Goal: Check status: Check status

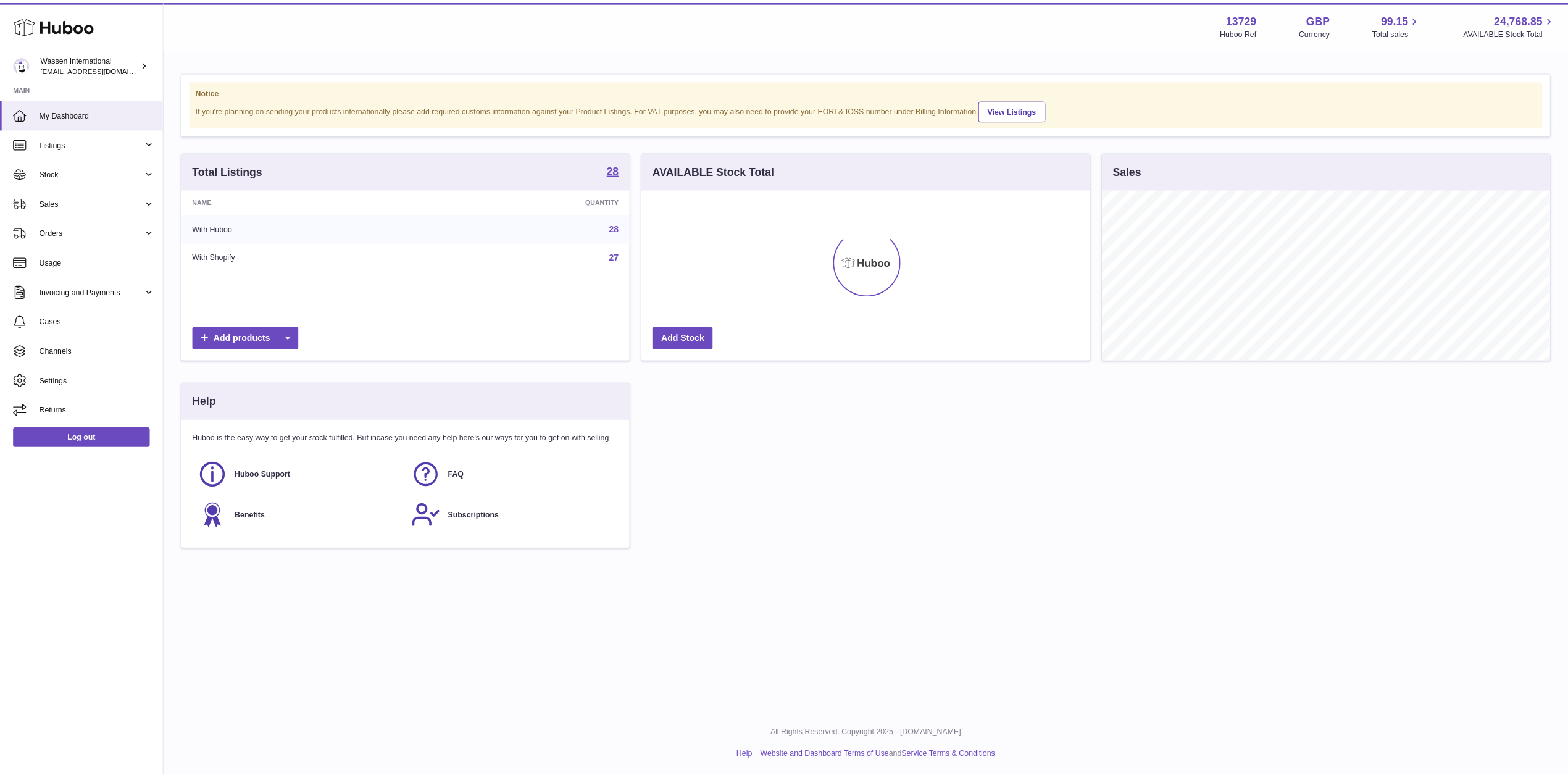
scroll to position [193, 508]
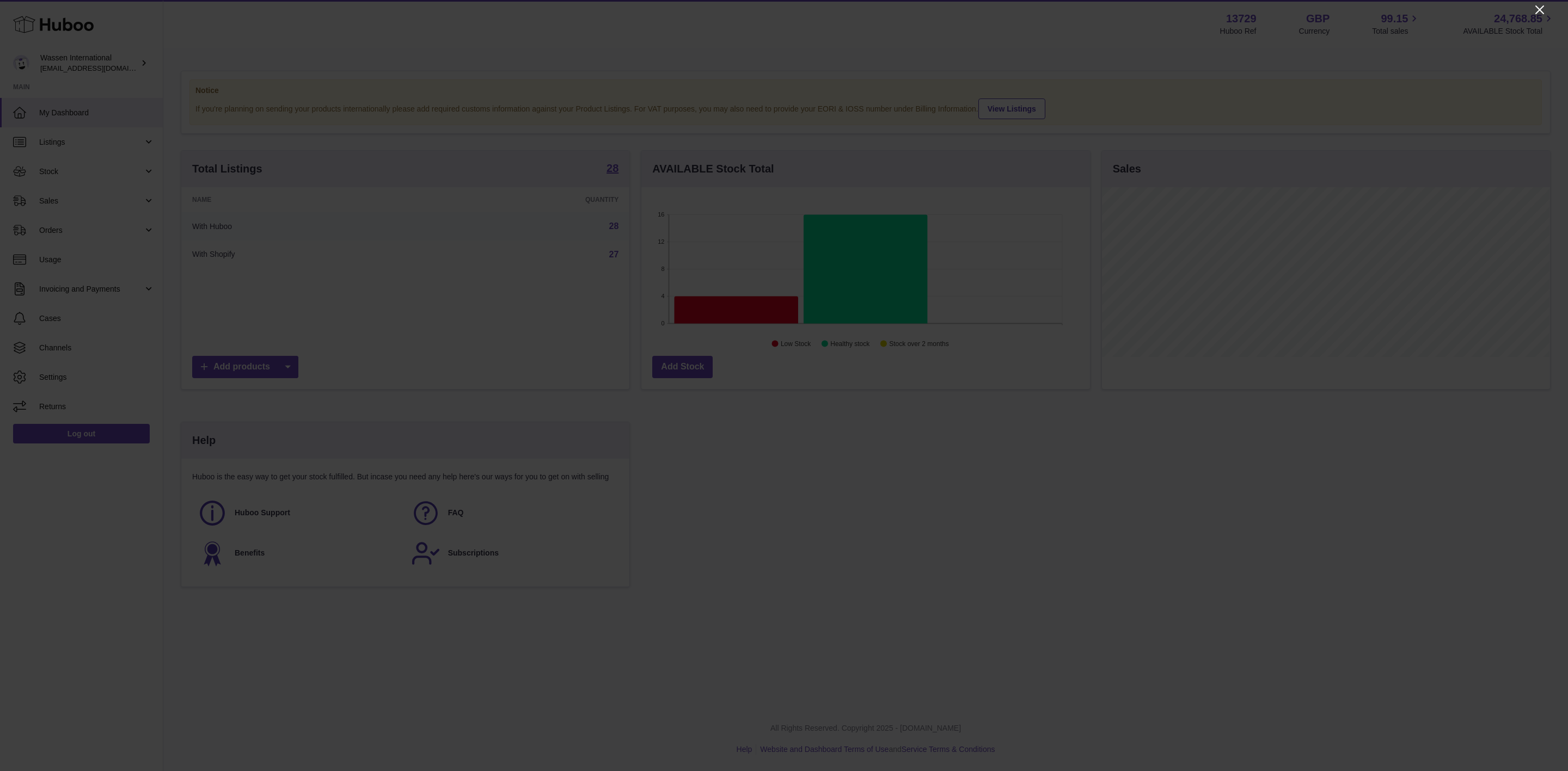
click at [1537, 9] on icon "Close" at bounding box center [1539, 9] width 13 height 13
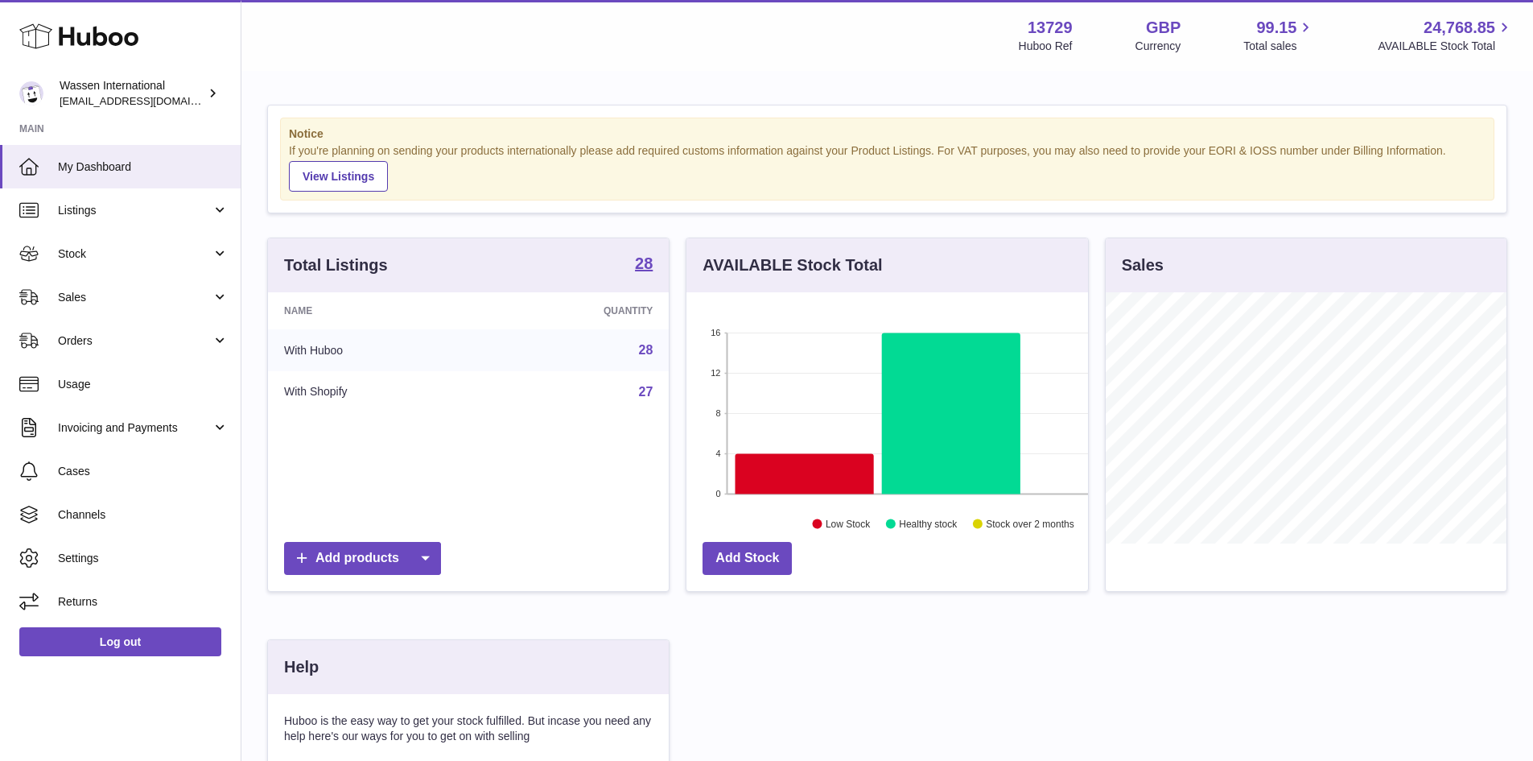
scroll to position [80, 0]
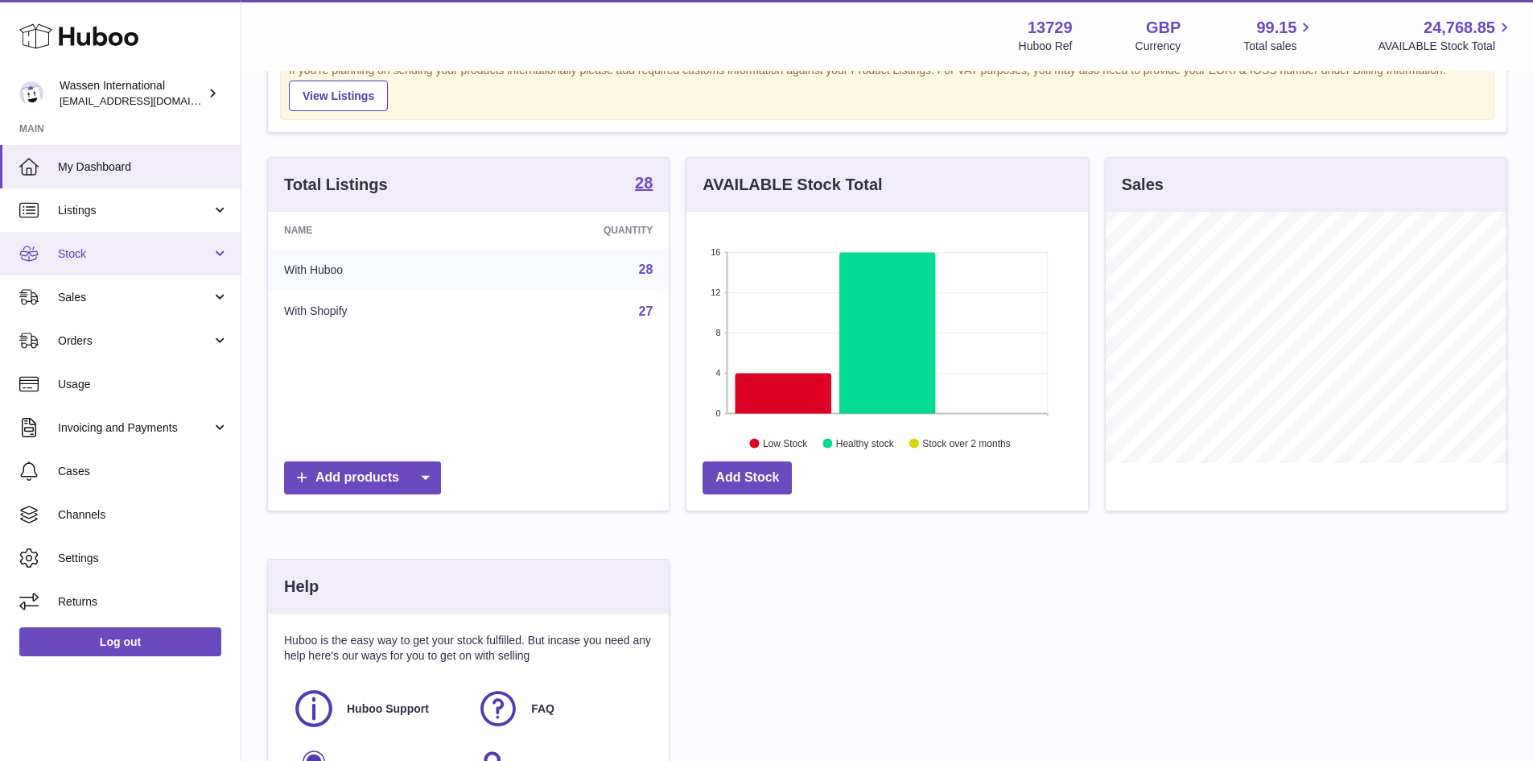
click at [134, 266] on link "Stock" at bounding box center [120, 253] width 241 height 43
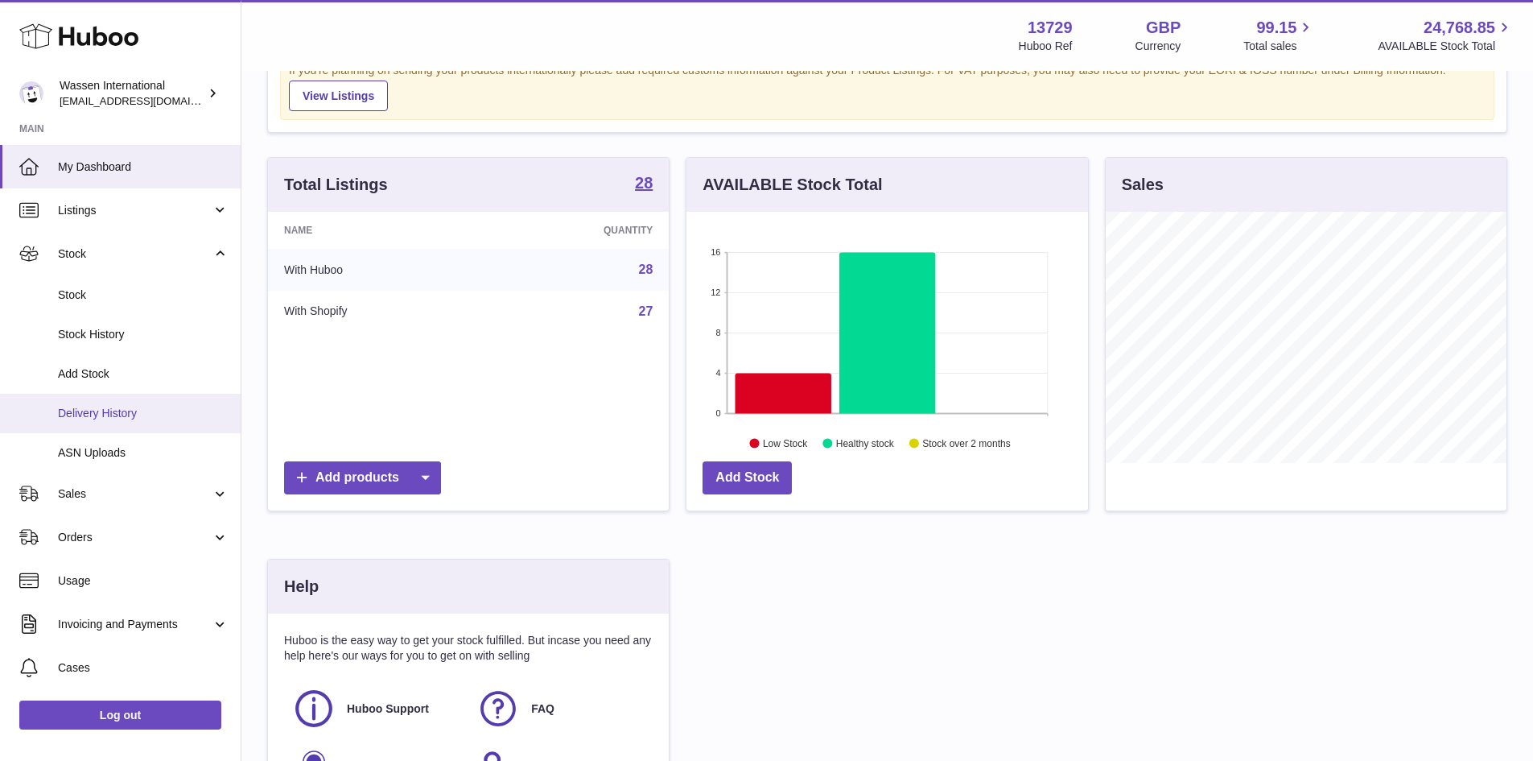
click at [121, 402] on link "Delivery History" at bounding box center [120, 413] width 241 height 39
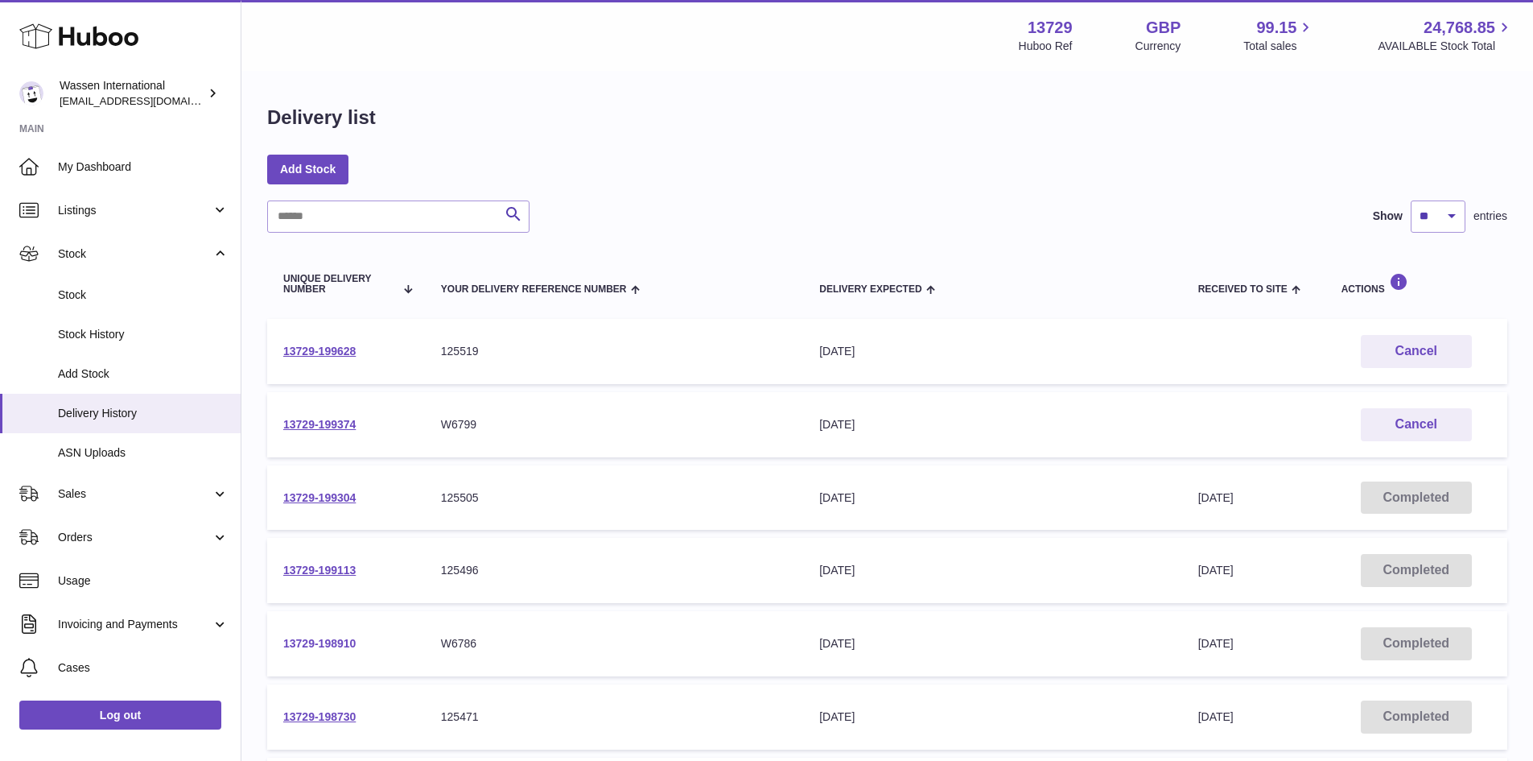
click at [353, 643] on link "13729-198910" at bounding box center [319, 643] width 72 height 13
click at [329, 425] on link "13729-199374" at bounding box center [319, 424] width 72 height 13
click at [98, 179] on link "My Dashboard" at bounding box center [120, 166] width 241 height 43
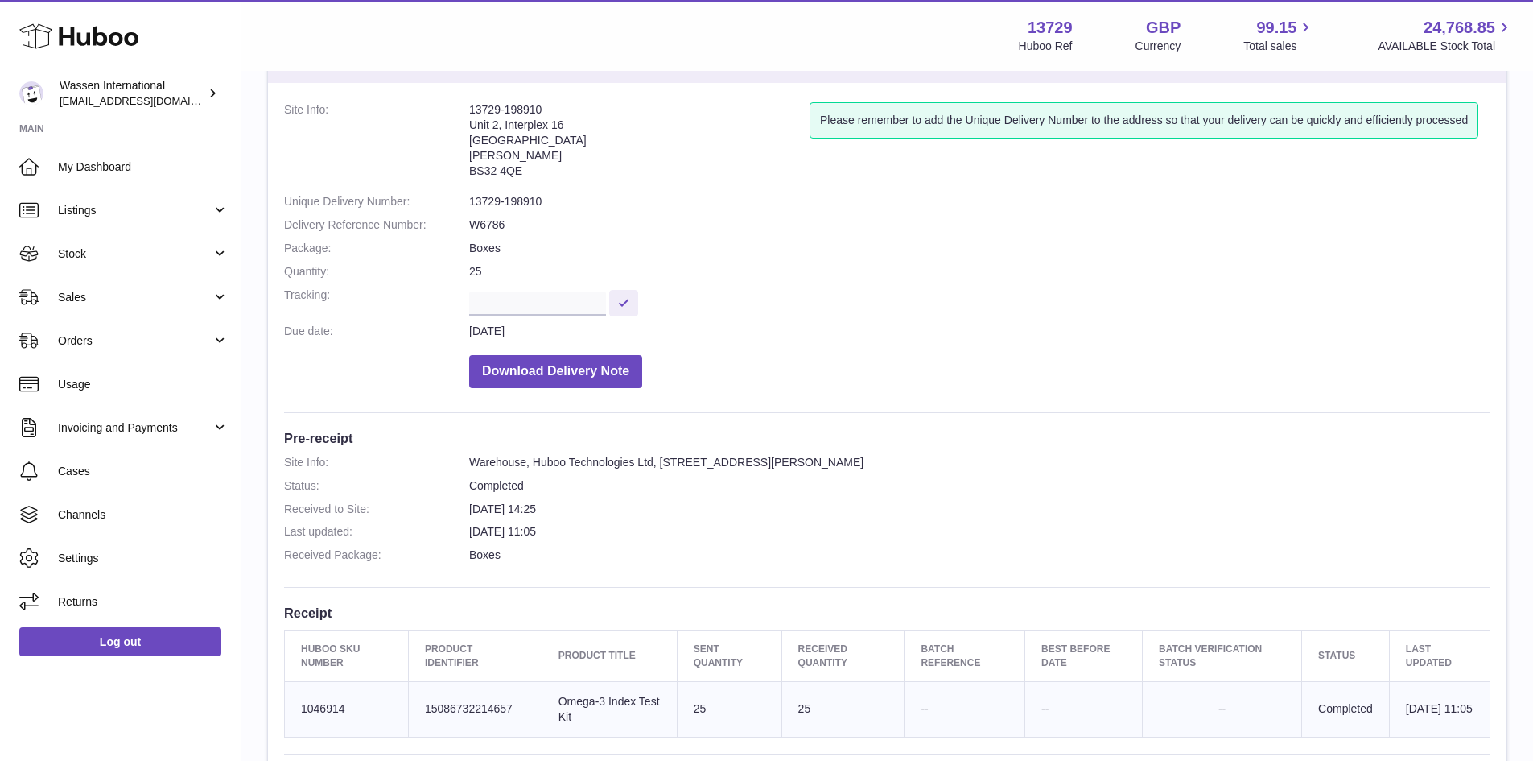
scroll to position [161, 0]
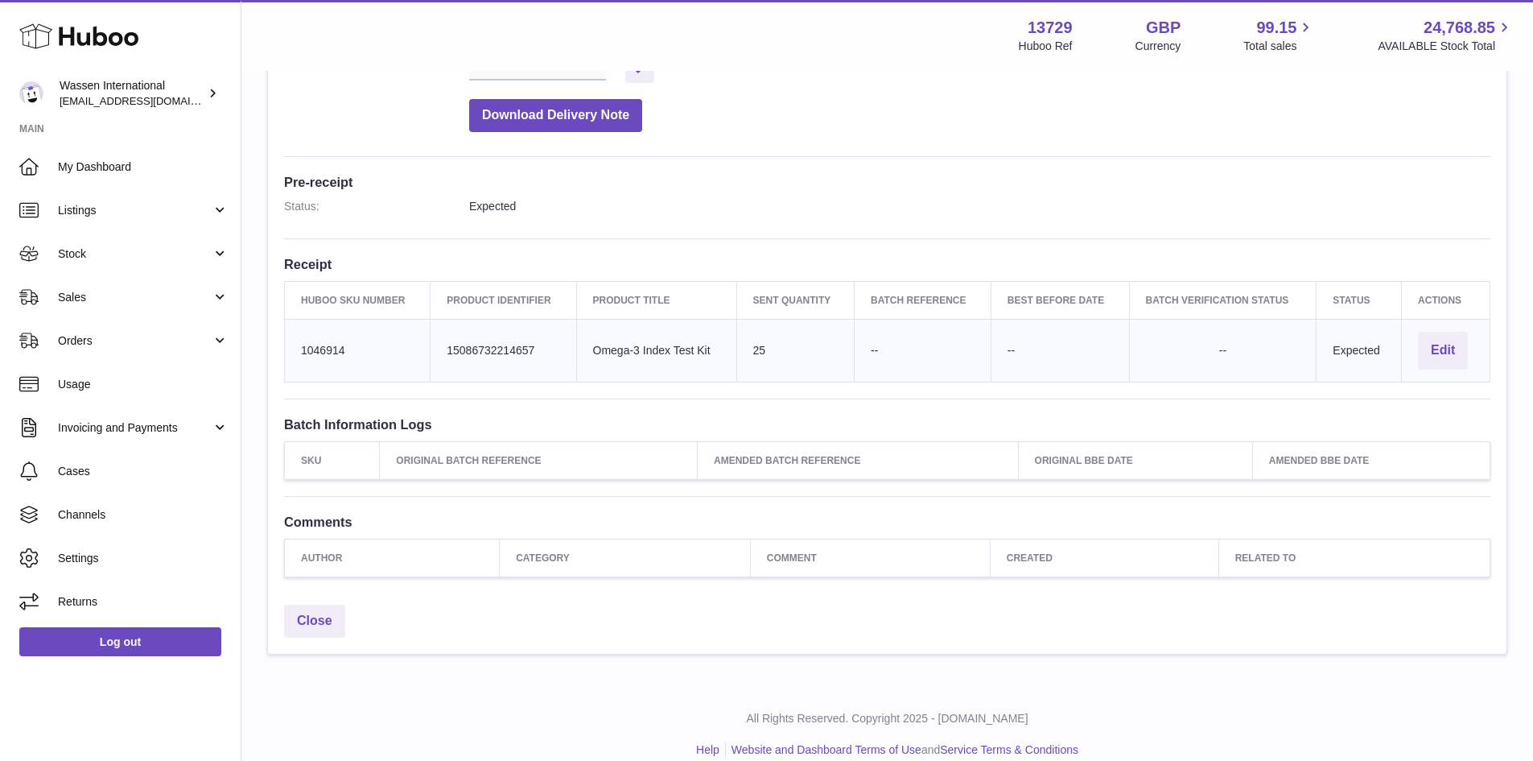
scroll to position [363, 0]
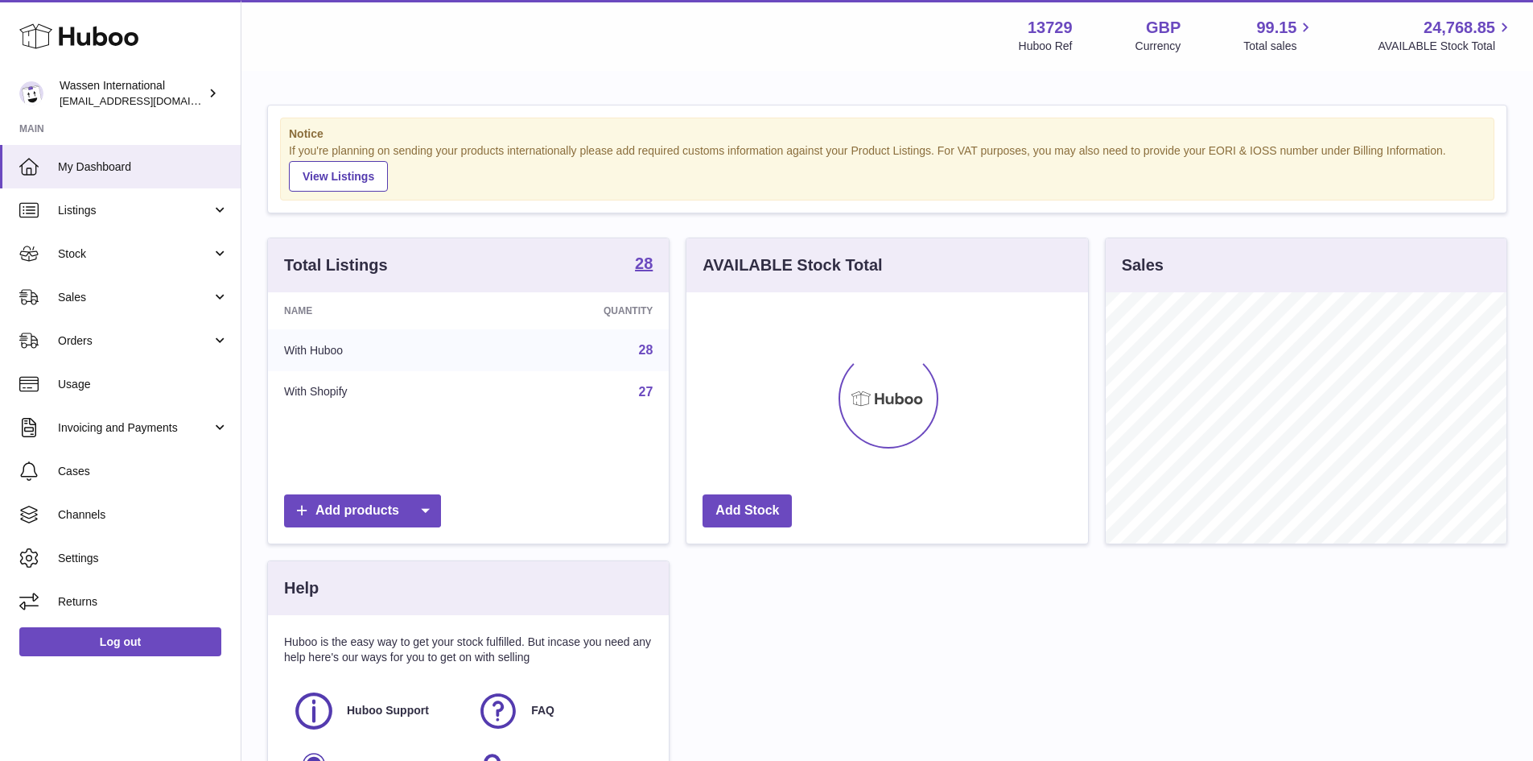
scroll to position [251, 402]
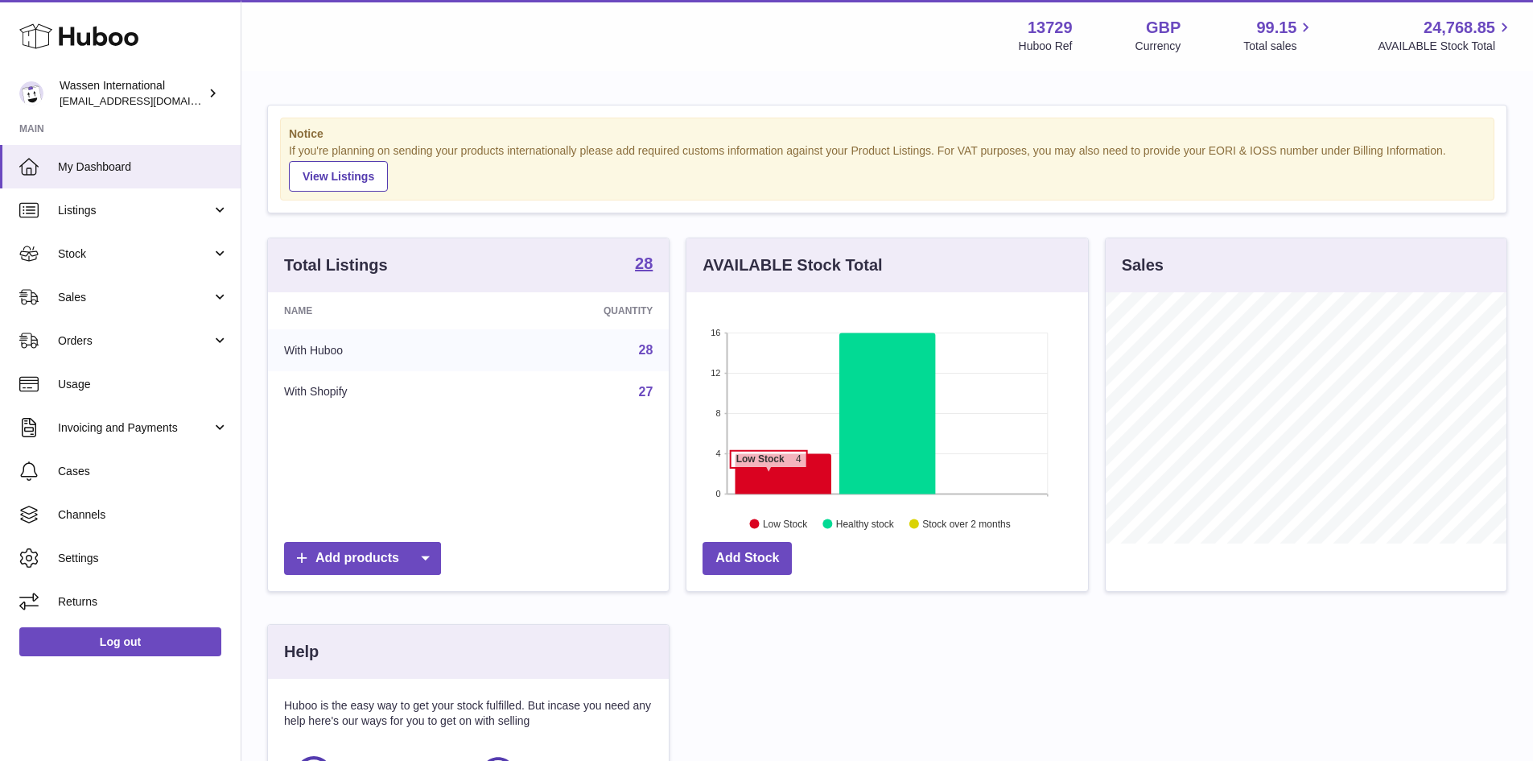
click at [767, 476] on icon at bounding box center [784, 473] width 96 height 40
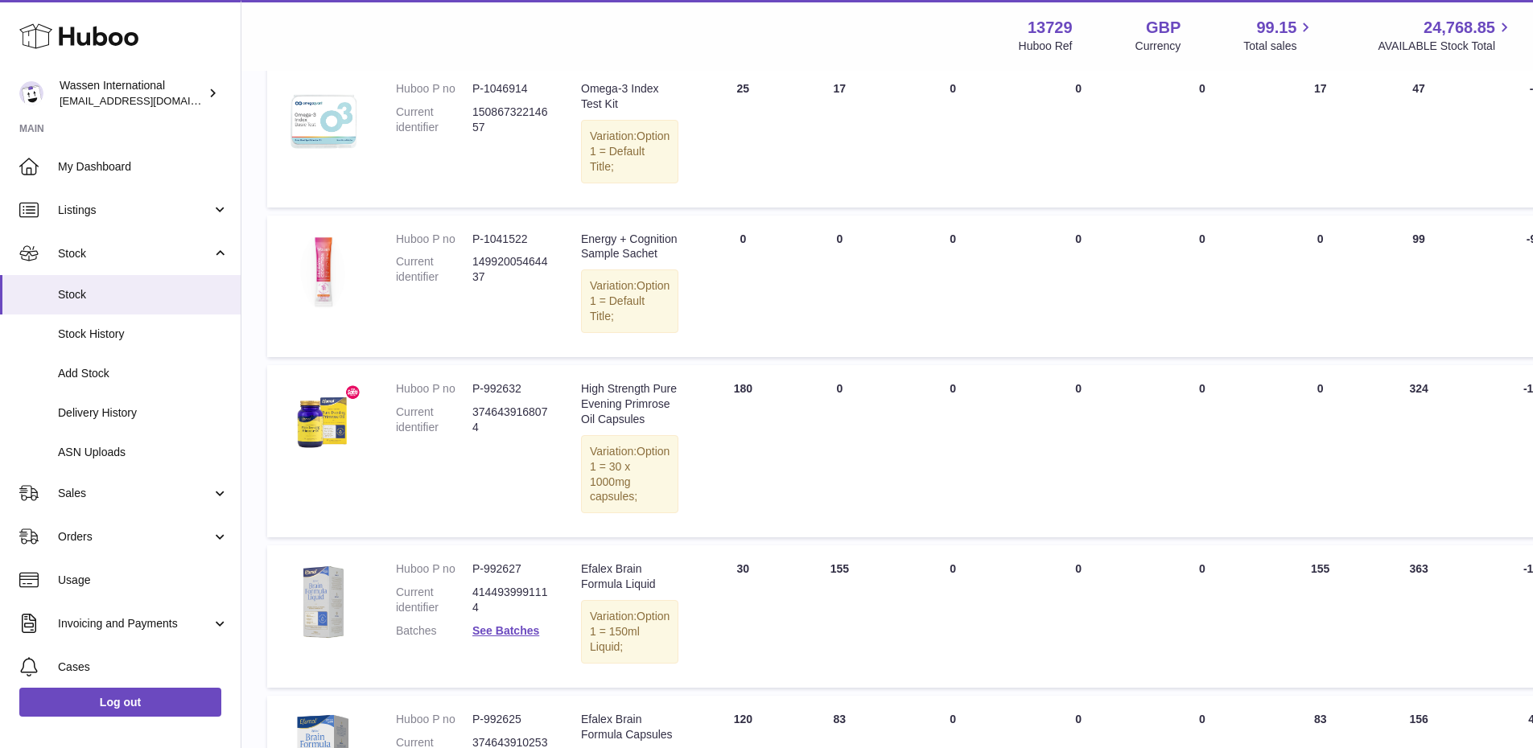
scroll to position [241, 0]
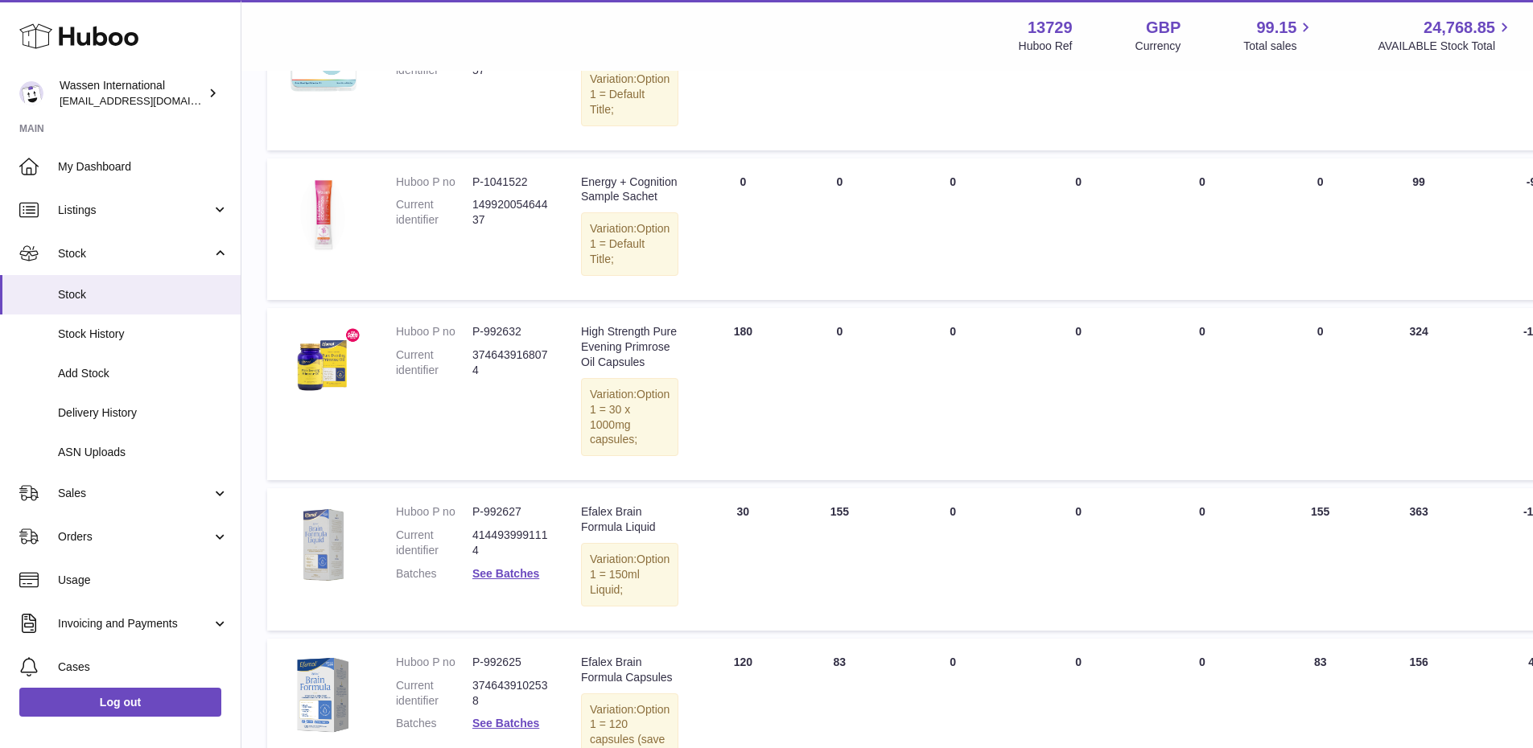
scroll to position [322, 0]
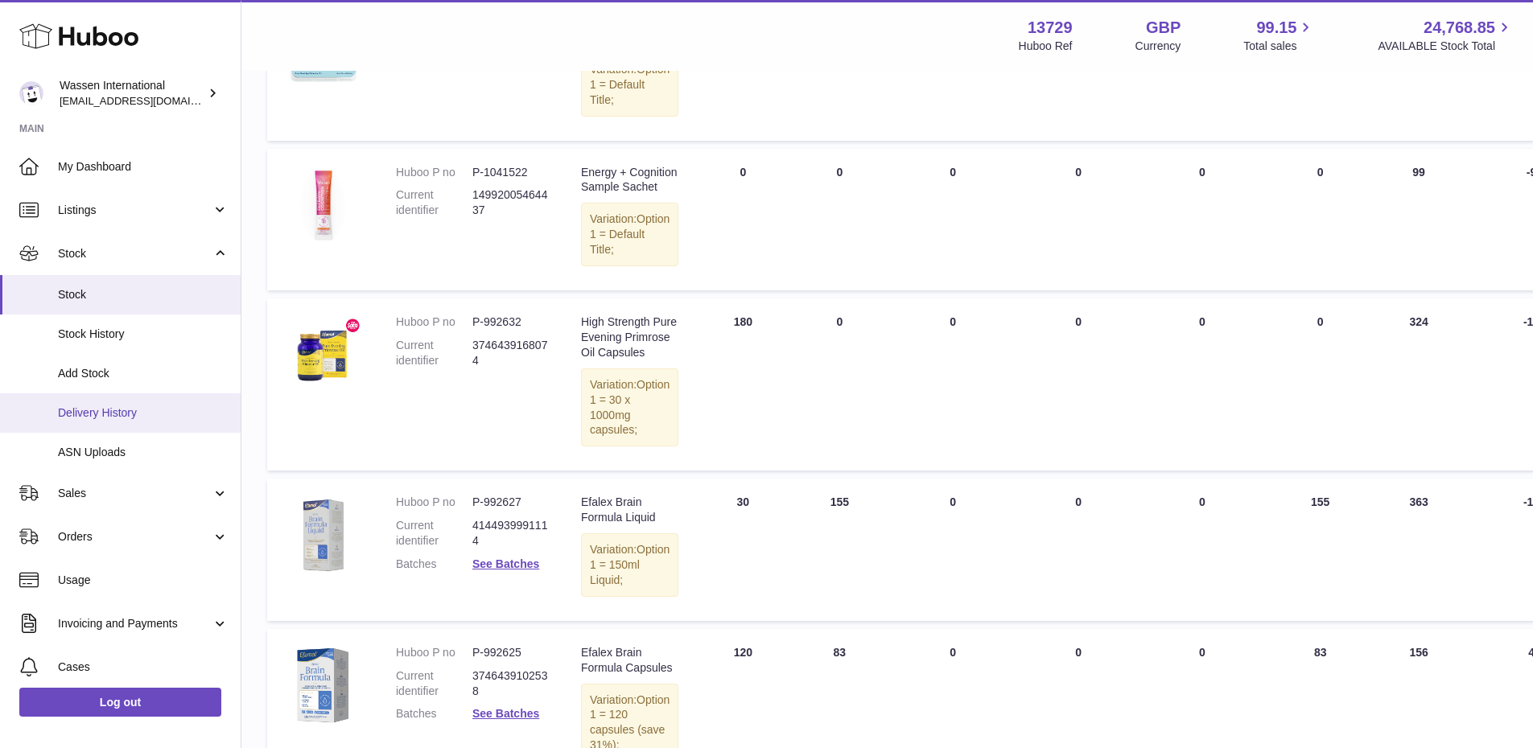
click at [126, 424] on link "Delivery History" at bounding box center [120, 413] width 241 height 39
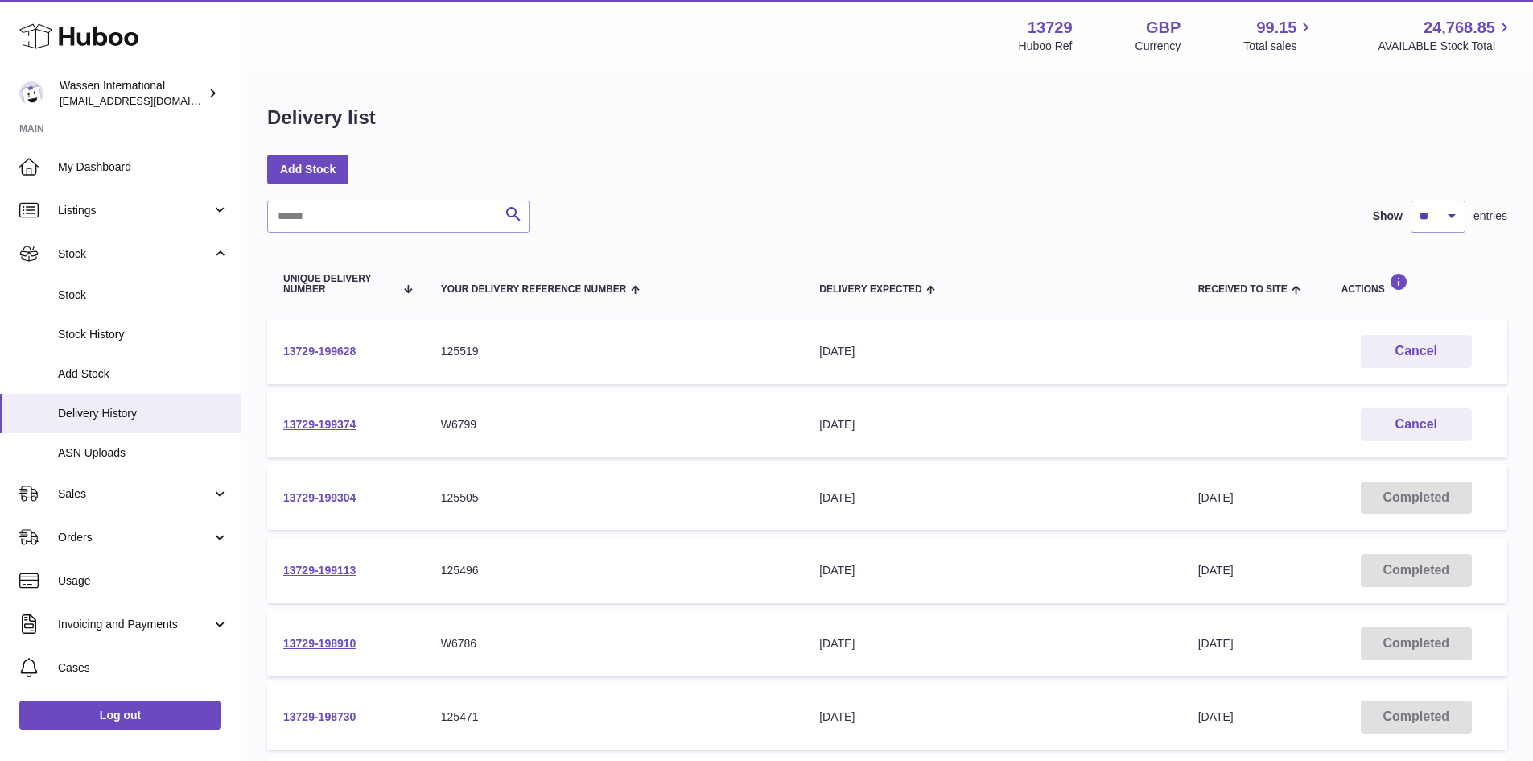
click at [324, 353] on link "13729-199628" at bounding box center [319, 350] width 72 height 13
click at [807, 208] on div "Search Show ** ** ** *** entries" at bounding box center [887, 216] width 1240 height 32
click at [348, 353] on link "13729-199628" at bounding box center [319, 350] width 72 height 13
click at [1400, 432] on button "Cancel" at bounding box center [1416, 424] width 111 height 33
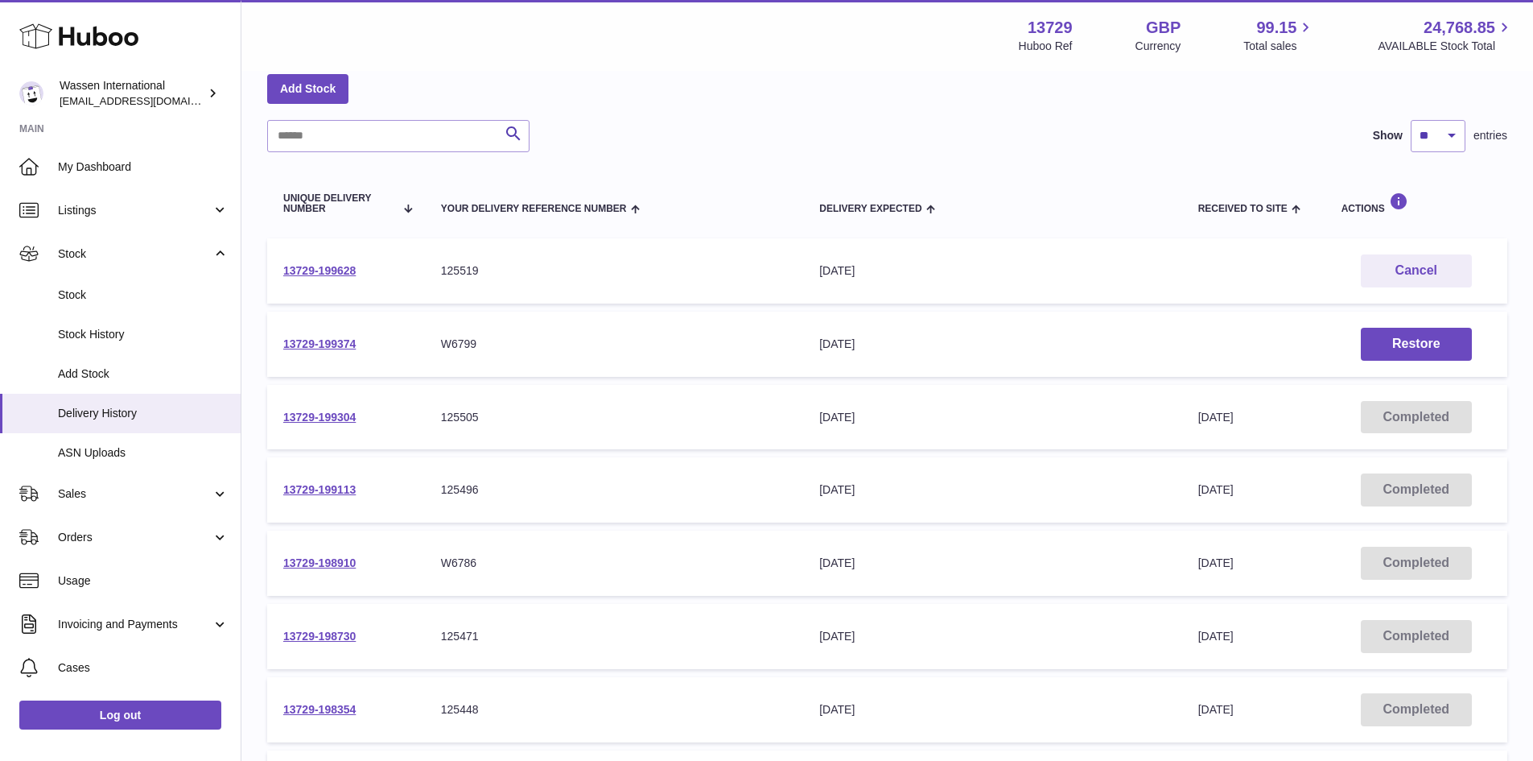
scroll to position [161, 0]
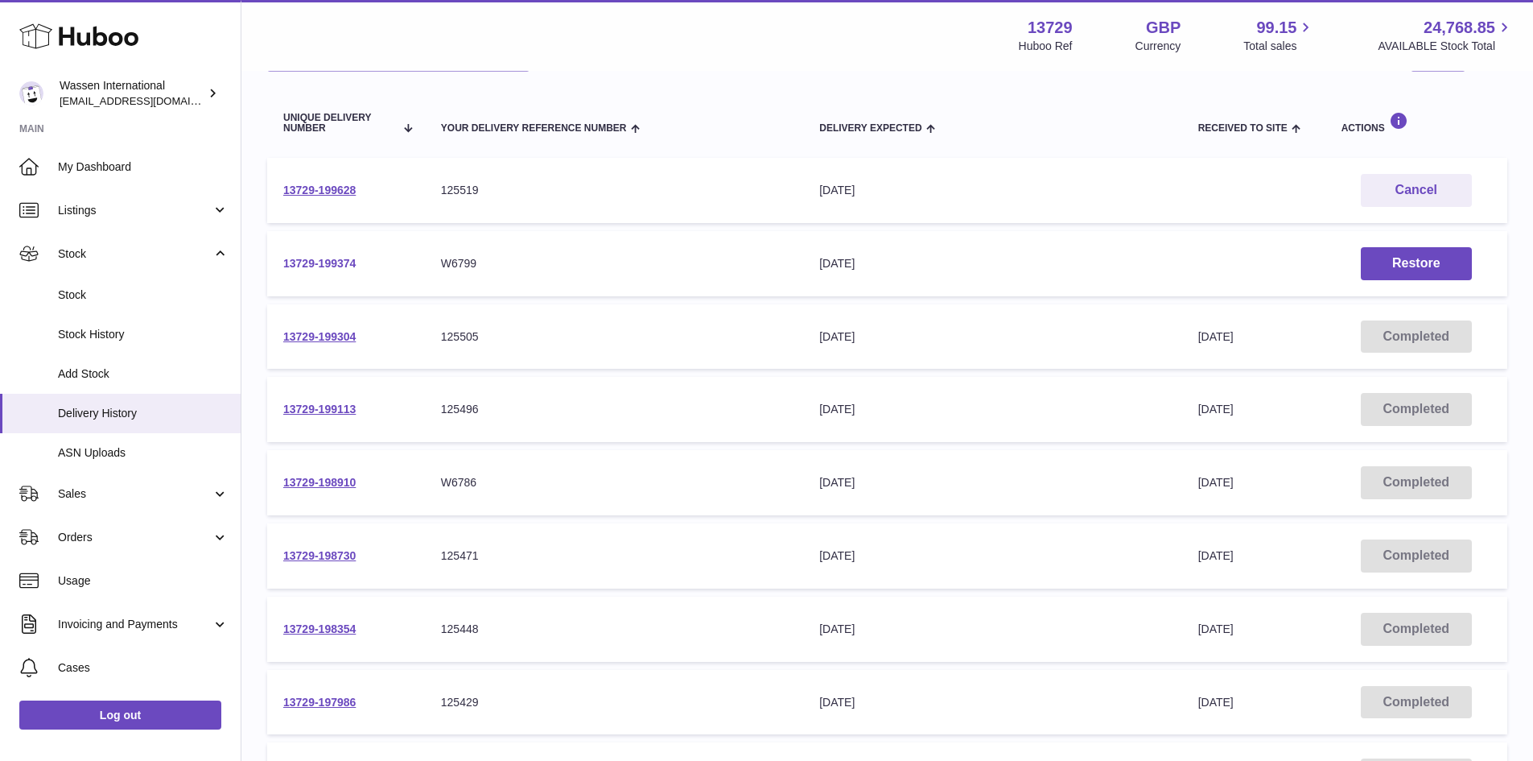
click at [356, 264] on link "13729-199374" at bounding box center [319, 263] width 72 height 13
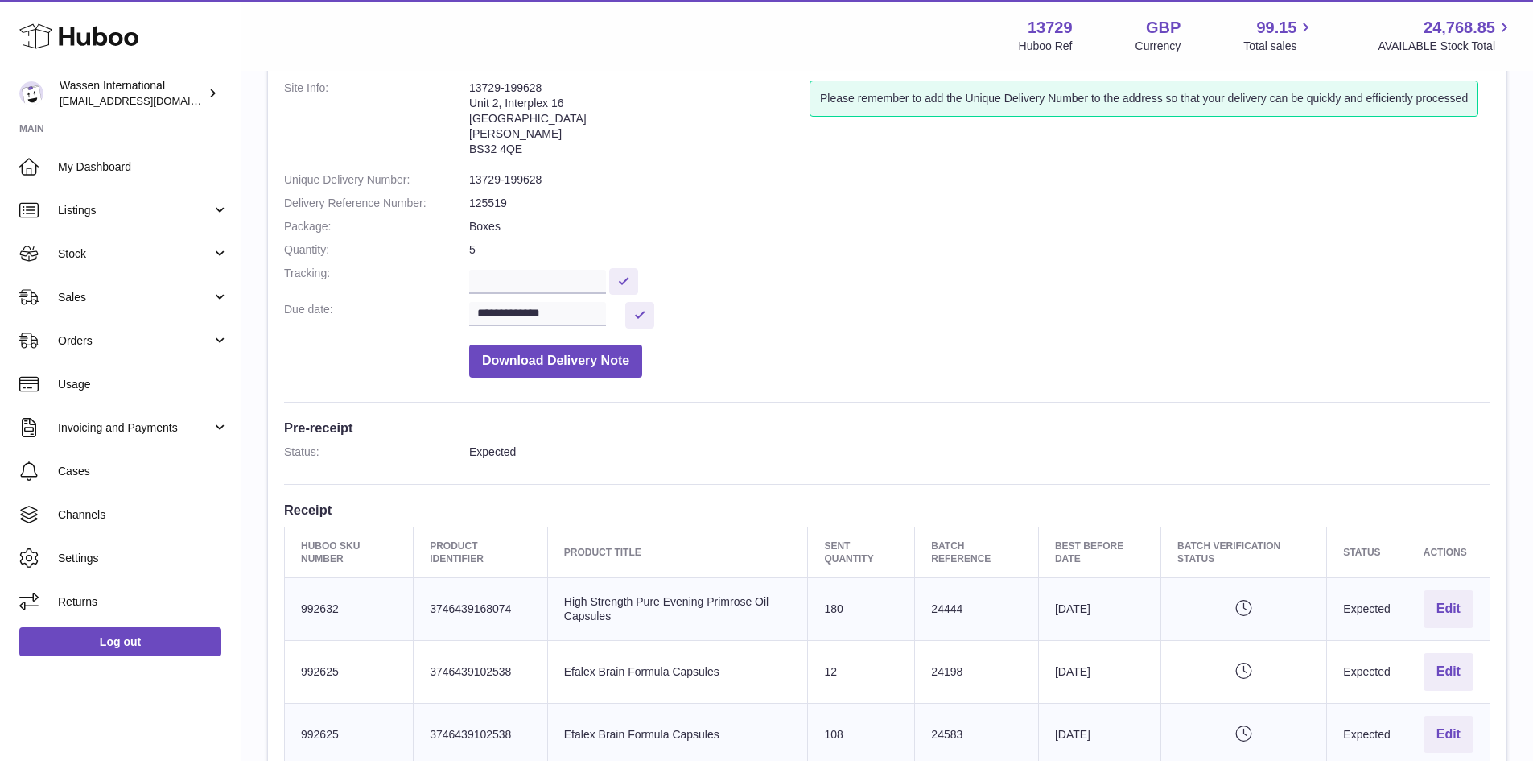
scroll to position [80, 0]
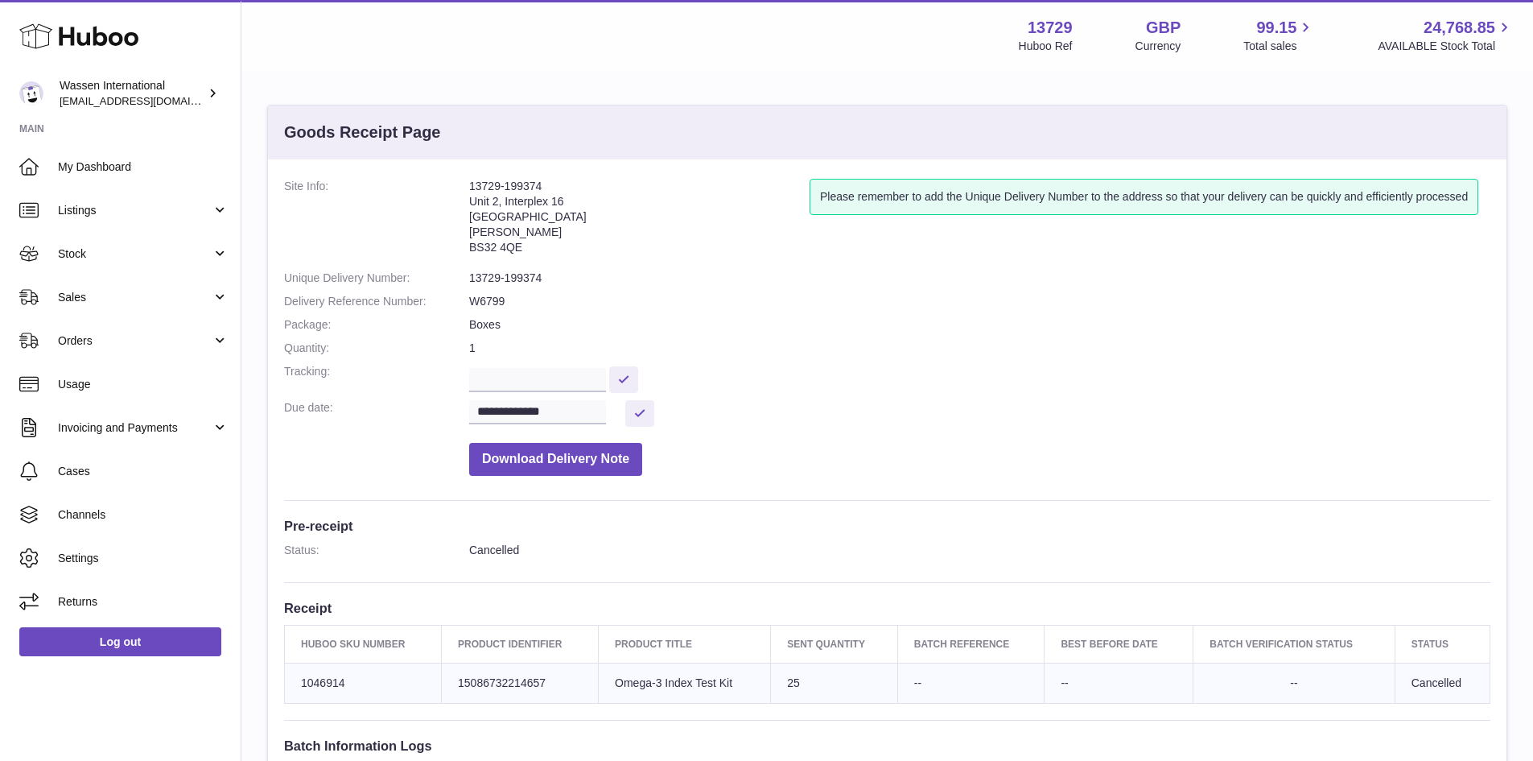
click at [495, 307] on dd "W6799" at bounding box center [979, 301] width 1021 height 15
